Goal: Task Accomplishment & Management: Use online tool/utility

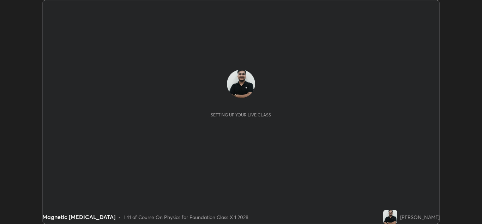
scroll to position [224, 482]
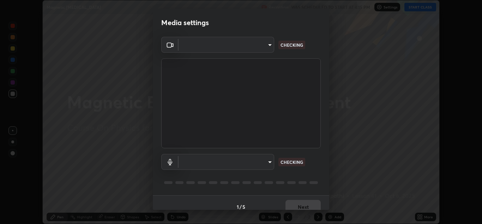
type input "a5fd4db2a2ff04be9e75800ceec395402009cfa99126b0c31c67d7c87717ec82"
type input "default"
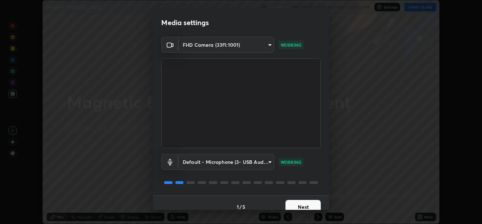
scroll to position [8, 0]
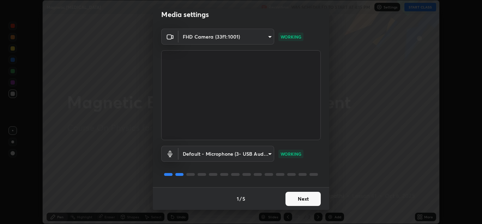
click at [313, 199] on button "Next" at bounding box center [303, 198] width 35 height 14
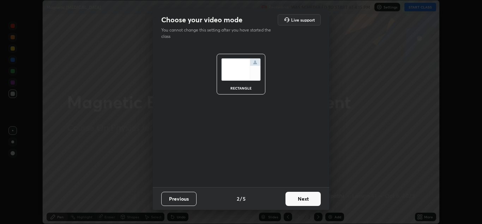
click at [309, 199] on button "Next" at bounding box center [303, 198] width 35 height 14
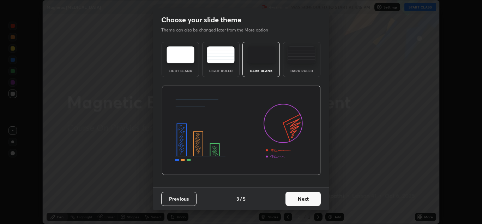
click at [298, 195] on button "Next" at bounding box center [303, 198] width 35 height 14
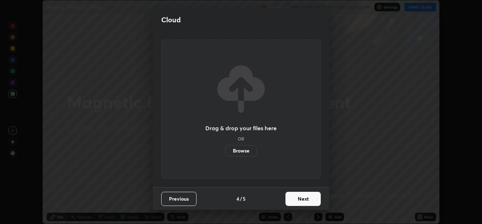
click at [299, 196] on button "Next" at bounding box center [303, 198] width 35 height 14
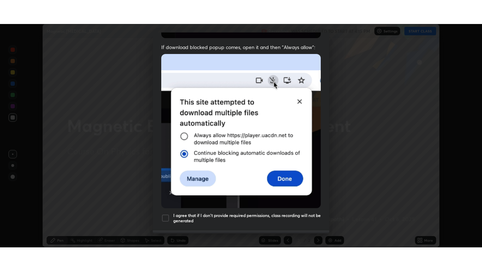
scroll to position [153, 0]
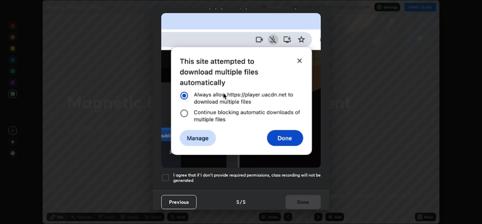
click at [169, 175] on div at bounding box center [165, 177] width 8 height 8
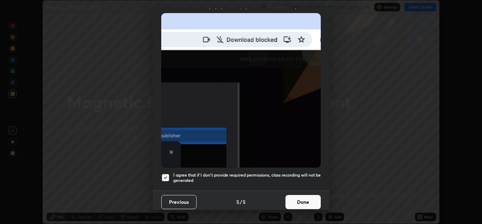
click at [307, 199] on button "Done" at bounding box center [303, 202] width 35 height 14
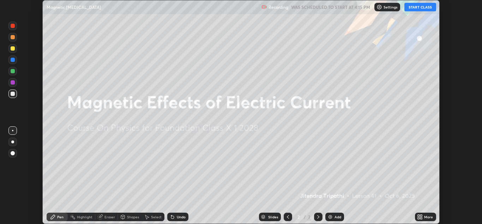
click at [425, 9] on button "START CLASS" at bounding box center [421, 7] width 32 height 8
click at [422, 215] on icon at bounding box center [422, 215] width 2 height 2
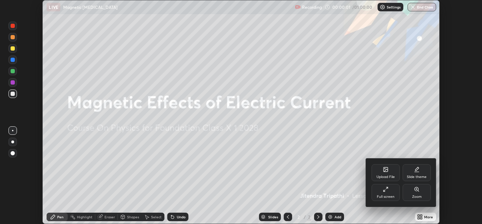
click at [391, 194] on div "Full screen" at bounding box center [386, 192] width 28 height 17
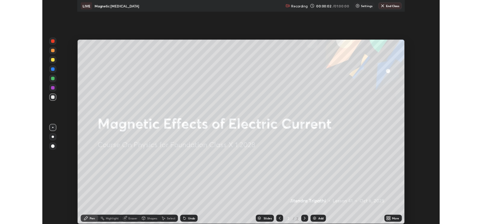
scroll to position [271, 482]
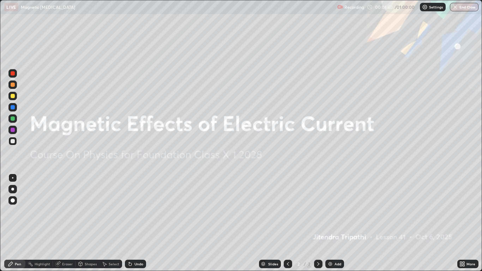
click at [330, 223] on img at bounding box center [331, 264] width 6 height 6
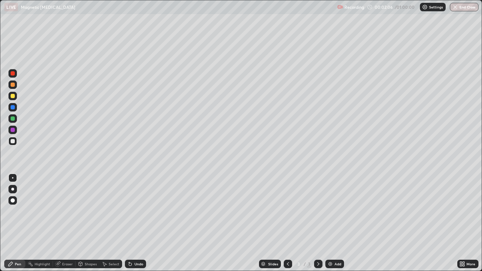
click at [13, 119] on div at bounding box center [13, 119] width 4 height 4
click at [13, 132] on div at bounding box center [13, 130] width 4 height 4
click at [14, 143] on div at bounding box center [13, 141] width 4 height 4
click at [12, 97] on div at bounding box center [13, 96] width 4 height 4
click at [67, 45] on button "Undo" at bounding box center [76, 47] width 20 height 8
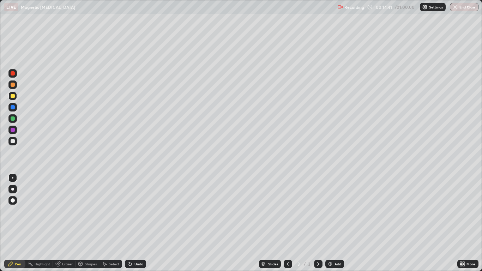
click at [65, 223] on div "Eraser" at bounding box center [64, 264] width 23 height 8
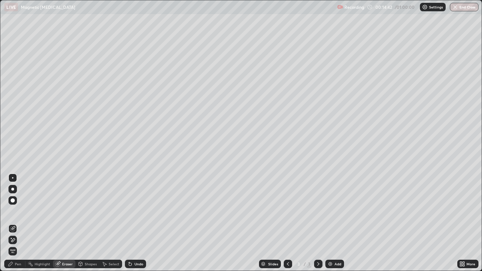
click at [13, 223] on span "Erase all" at bounding box center [13, 251] width 8 height 4
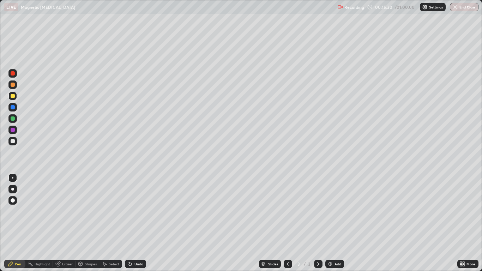
click at [284, 223] on div at bounding box center [288, 264] width 8 height 8
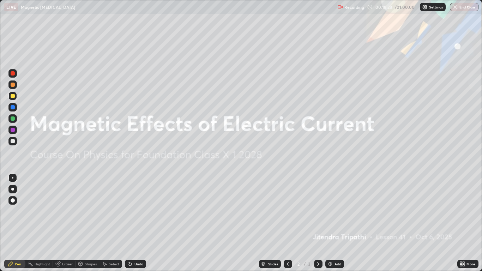
click at [13, 109] on div at bounding box center [13, 107] width 4 height 4
click at [63, 223] on div "Eraser" at bounding box center [67, 264] width 11 height 4
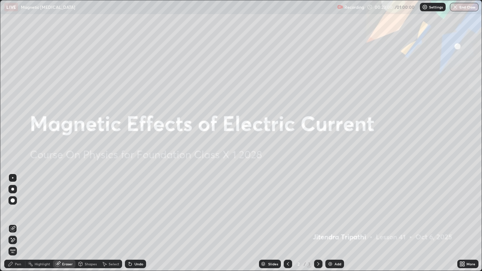
click at [13, 223] on span "Erase all" at bounding box center [13, 251] width 8 height 4
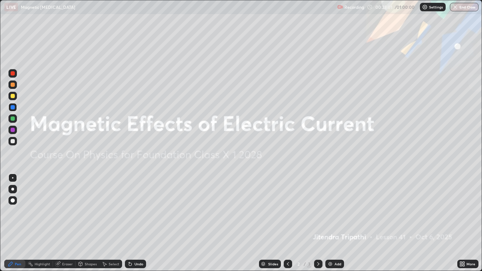
click at [336, 223] on div "Add" at bounding box center [338, 264] width 7 height 4
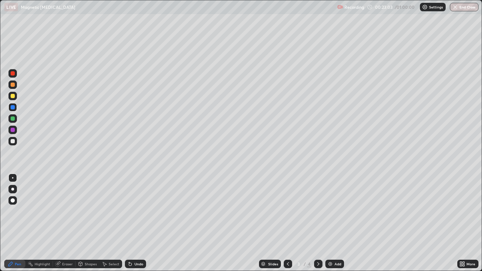
click at [13, 119] on div at bounding box center [13, 119] width 4 height 4
click at [12, 142] on div at bounding box center [13, 141] width 4 height 4
click at [138, 223] on div "Undo" at bounding box center [139, 264] width 9 height 4
click at [140, 223] on div "Undo" at bounding box center [135, 264] width 21 height 8
click at [14, 131] on div at bounding box center [13, 130] width 4 height 4
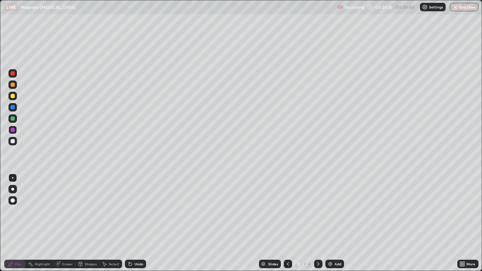
click at [12, 119] on div at bounding box center [13, 119] width 4 height 4
click at [11, 144] on div at bounding box center [12, 141] width 8 height 8
click at [140, 223] on div "Undo" at bounding box center [139, 264] width 9 height 4
click at [137, 223] on div "Undo" at bounding box center [139, 264] width 9 height 4
click at [337, 223] on div "Add" at bounding box center [338, 264] width 7 height 4
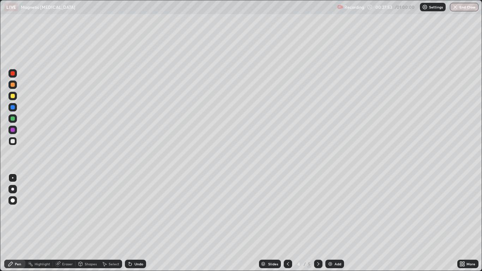
click at [13, 119] on div at bounding box center [13, 119] width 4 height 4
click at [13, 85] on div at bounding box center [13, 85] width 4 height 4
click at [13, 108] on div at bounding box center [13, 107] width 4 height 4
click at [68, 223] on div "Eraser" at bounding box center [67, 264] width 11 height 4
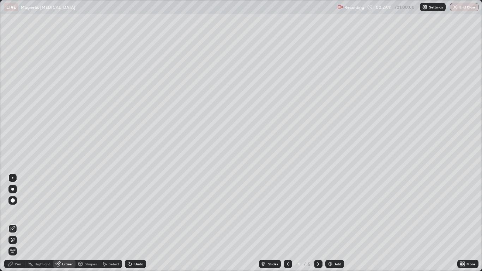
click at [20, 223] on div "Pen" at bounding box center [18, 264] width 6 height 4
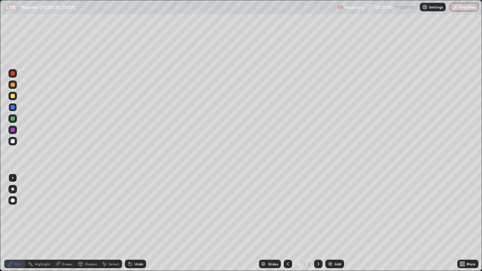
click at [12, 141] on div at bounding box center [13, 141] width 4 height 4
click at [14, 143] on div at bounding box center [13, 141] width 4 height 4
click at [12, 130] on div at bounding box center [13, 130] width 4 height 4
click at [14, 120] on div at bounding box center [13, 119] width 4 height 4
click at [64, 223] on div "Eraser" at bounding box center [67, 264] width 11 height 4
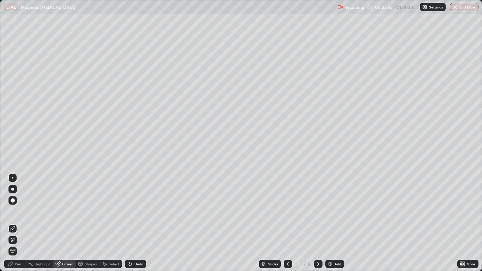
click at [12, 223] on icon at bounding box center [11, 238] width 1 height 1
click at [16, 223] on div "Pen" at bounding box center [18, 264] width 6 height 4
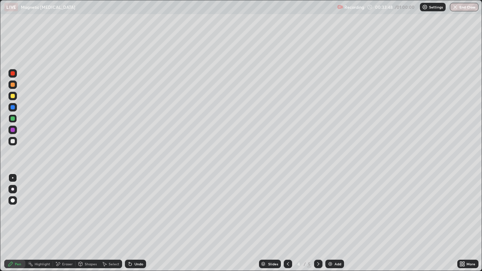
click at [13, 142] on div at bounding box center [13, 141] width 4 height 4
click at [139, 223] on div "Undo" at bounding box center [139, 264] width 9 height 4
click at [318, 223] on icon at bounding box center [319, 264] width 6 height 6
click at [15, 87] on div at bounding box center [12, 85] width 8 height 8
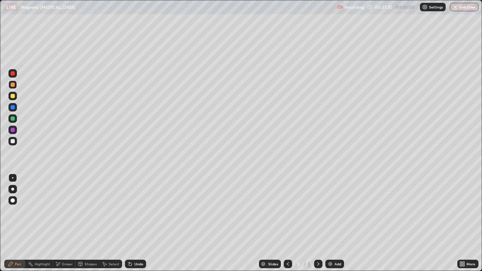
click at [13, 99] on div at bounding box center [12, 96] width 8 height 8
click at [14, 122] on div at bounding box center [12, 118] width 8 height 8
click at [15, 141] on div at bounding box center [12, 141] width 8 height 8
click at [138, 223] on div "Undo" at bounding box center [139, 264] width 9 height 4
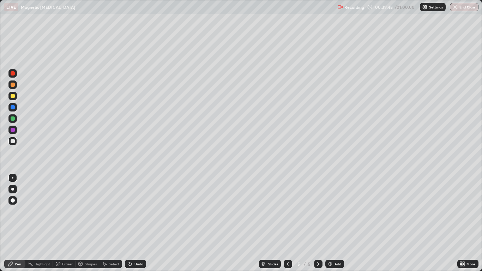
click at [12, 141] on div at bounding box center [13, 141] width 4 height 4
click at [289, 223] on icon at bounding box center [288, 264] width 6 height 6
click at [13, 119] on div at bounding box center [13, 119] width 4 height 4
click at [140, 223] on div "Undo" at bounding box center [139, 264] width 9 height 4
click at [139, 223] on div "Undo" at bounding box center [135, 264] width 21 height 8
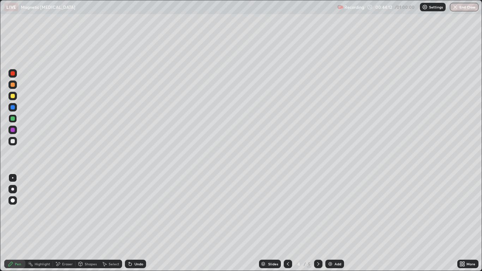
click at [319, 223] on icon at bounding box center [319, 264] width 6 height 6
click at [318, 223] on icon at bounding box center [319, 264] width 6 height 6
click at [336, 223] on div "Add" at bounding box center [338, 264] width 7 height 4
click at [14, 88] on div at bounding box center [12, 85] width 8 height 8
click at [13, 98] on div at bounding box center [13, 96] width 4 height 4
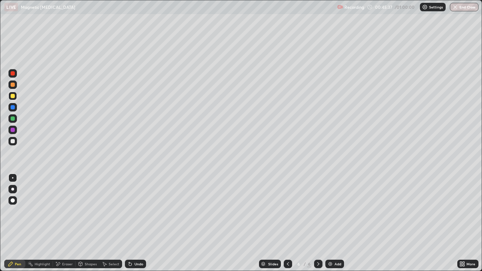
click at [12, 97] on div at bounding box center [13, 96] width 4 height 4
click at [13, 109] on div at bounding box center [13, 107] width 4 height 4
click at [13, 96] on div at bounding box center [13, 96] width 4 height 4
click at [139, 223] on div "Undo" at bounding box center [139, 264] width 9 height 4
click at [17, 119] on div at bounding box center [12, 118] width 8 height 8
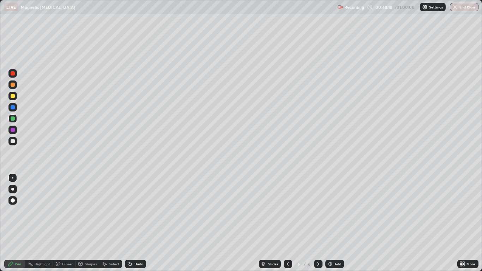
click at [13, 131] on div at bounding box center [13, 130] width 4 height 4
click at [85, 223] on div "Shapes" at bounding box center [88, 264] width 24 height 8
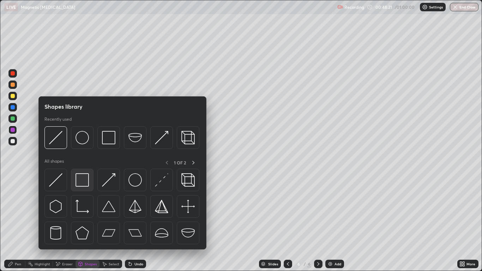
click at [83, 181] on img at bounding box center [82, 179] width 13 height 13
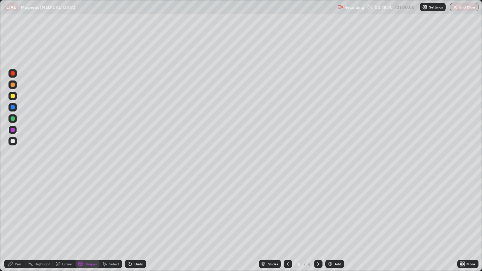
click at [15, 144] on div at bounding box center [12, 141] width 8 height 8
click at [14, 139] on div at bounding box center [12, 141] width 8 height 8
click at [14, 223] on div "Pen" at bounding box center [14, 264] width 21 height 8
click at [13, 96] on div at bounding box center [13, 96] width 4 height 4
click at [15, 73] on div at bounding box center [12, 73] width 8 height 8
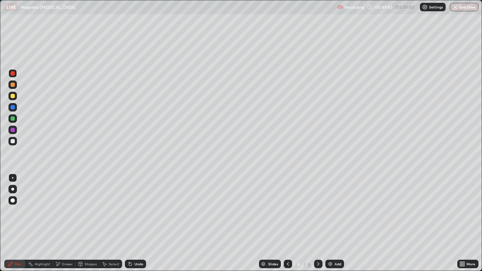
click at [16, 96] on div at bounding box center [12, 96] width 8 height 8
click at [141, 223] on div "Undo" at bounding box center [139, 264] width 9 height 4
click at [12, 75] on div at bounding box center [13, 73] width 4 height 4
click at [339, 223] on div "Add" at bounding box center [338, 264] width 7 height 4
click at [14, 98] on div at bounding box center [13, 96] width 4 height 4
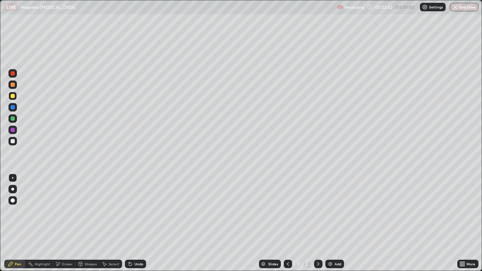
click at [87, 223] on div "Shapes" at bounding box center [91, 264] width 12 height 4
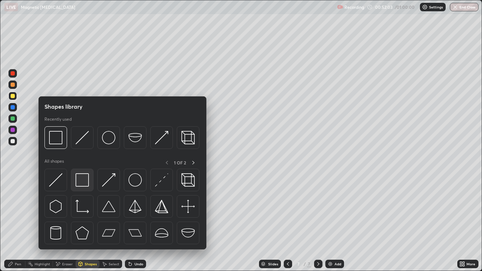
click at [86, 183] on img at bounding box center [82, 179] width 13 height 13
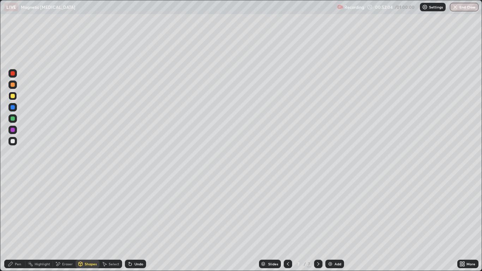
click at [13, 130] on div at bounding box center [13, 130] width 4 height 4
click at [14, 142] on div at bounding box center [13, 141] width 4 height 4
click at [14, 223] on div "Pen" at bounding box center [14, 264] width 21 height 8
click at [13, 74] on div at bounding box center [13, 73] width 4 height 4
click at [14, 140] on div at bounding box center [13, 141] width 4 height 4
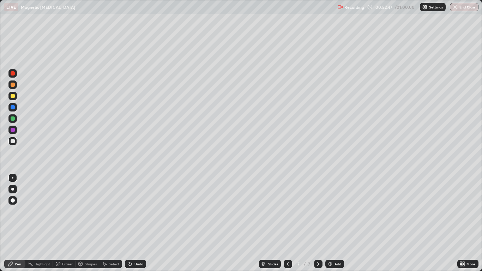
click at [13, 75] on div at bounding box center [13, 73] width 4 height 4
click at [12, 97] on div at bounding box center [13, 96] width 4 height 4
click at [13, 74] on div at bounding box center [13, 73] width 4 height 4
click at [14, 97] on div at bounding box center [13, 96] width 4 height 4
click at [15, 131] on div at bounding box center [12, 130] width 8 height 8
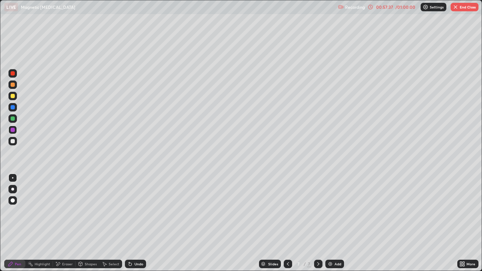
click at [14, 118] on div at bounding box center [13, 119] width 4 height 4
click at [459, 8] on button "End Class" at bounding box center [465, 7] width 28 height 8
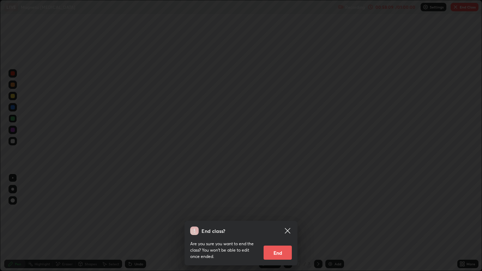
click at [280, 223] on button "End" at bounding box center [278, 253] width 28 height 14
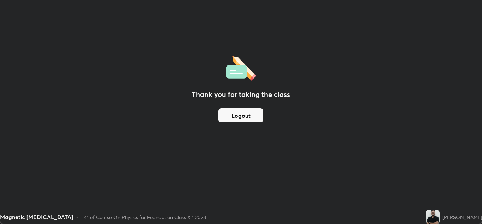
scroll to position [35095, 34836]
